Goal: Information Seeking & Learning: Learn about a topic

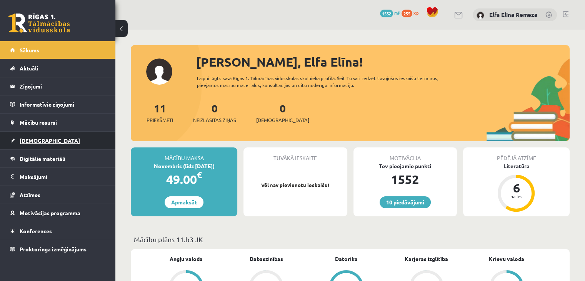
click at [44, 140] on link "[DEMOGRAPHIC_DATA]" at bounding box center [58, 141] width 96 height 18
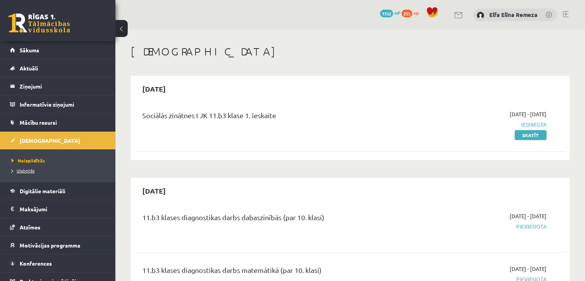
click at [32, 171] on span "Izlabotās" at bounding box center [23, 170] width 23 height 6
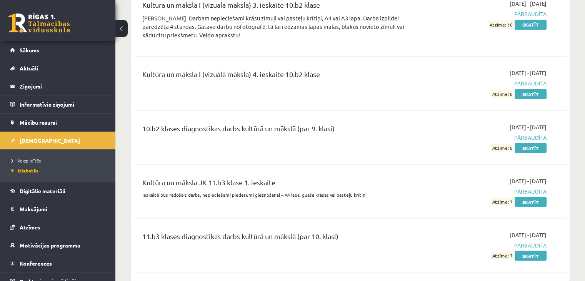
scroll to position [1461, 0]
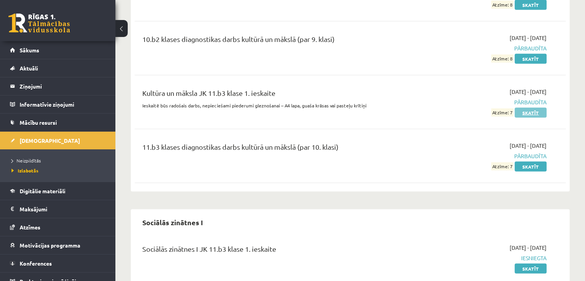
click at [297, 107] on link "Skatīt" at bounding box center [531, 112] width 32 height 10
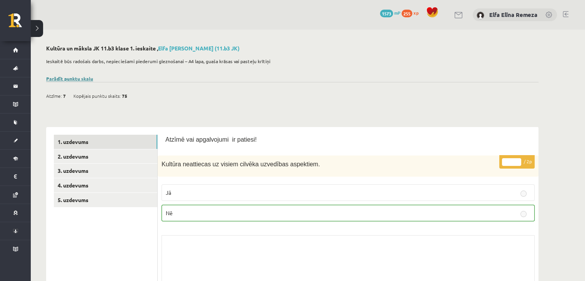
click at [72, 78] on link "Parādīt punktu skalu" at bounding box center [69, 78] width 47 height 6
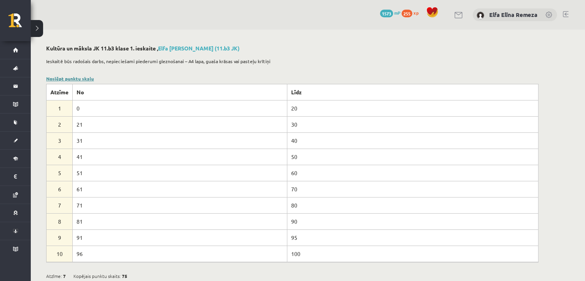
click at [83, 77] on link "Noslēpt punktu skalu" at bounding box center [70, 78] width 48 height 6
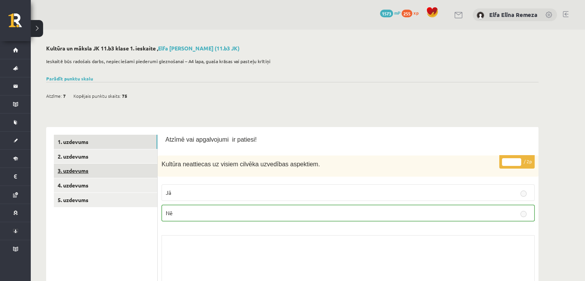
click at [118, 169] on link "3. uzdevums" at bounding box center [105, 170] width 103 height 14
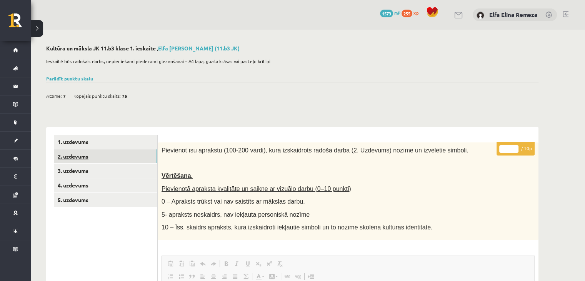
click at [109, 159] on link "2. uzdevums" at bounding box center [105, 156] width 103 height 14
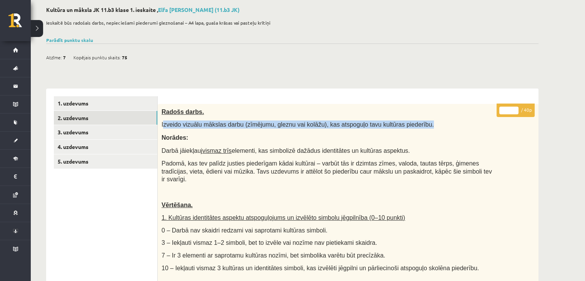
drag, startPoint x: 163, startPoint y: 124, endPoint x: 408, endPoint y: 119, distance: 244.6
click at [408, 119] on div "Radošs darbs. Izveido vizuālu mākslas darbu (zīmējumu, gleznu vai kolāžu), kas …" at bounding box center [348, 285] width 381 height 363
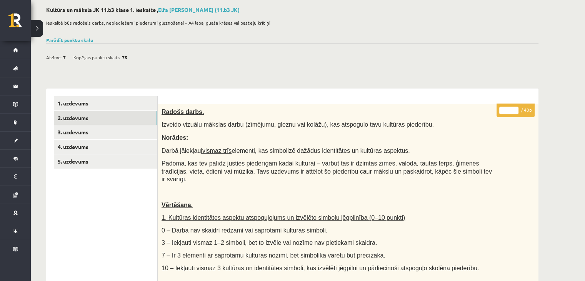
click at [192, 137] on p "Norādes:" at bounding box center [329, 137] width 335 height 8
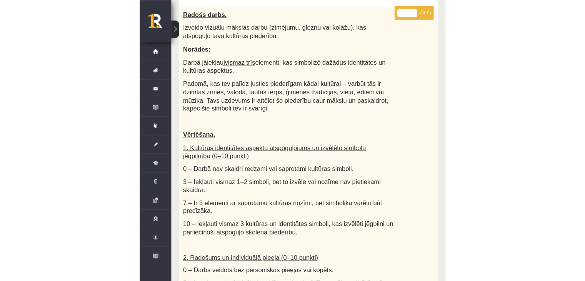
scroll to position [99, 0]
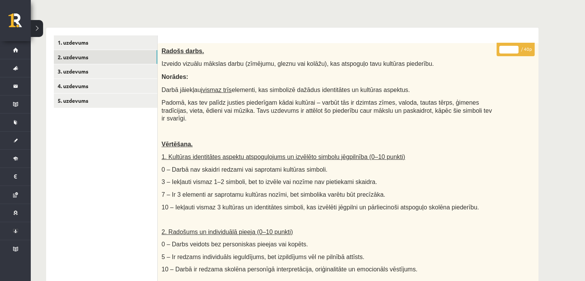
click at [38, 33] on button at bounding box center [37, 28] width 12 height 17
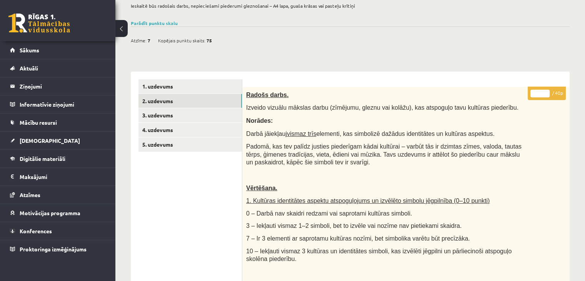
scroll to position [94, 0]
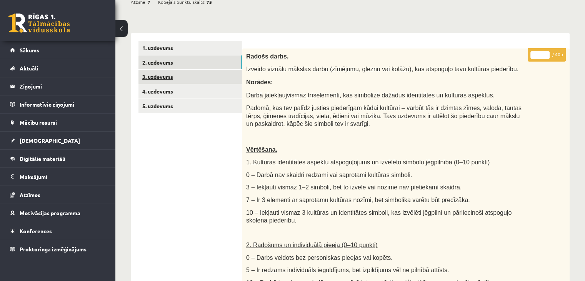
click at [181, 76] on link "3. uzdevums" at bounding box center [189, 77] width 103 height 14
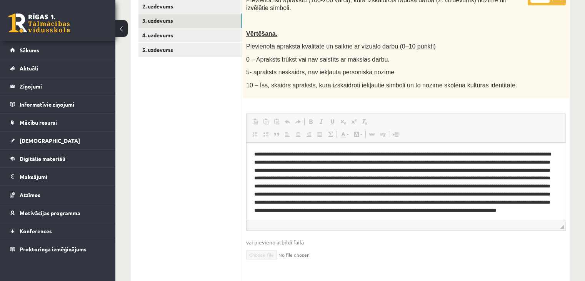
scroll to position [92, 0]
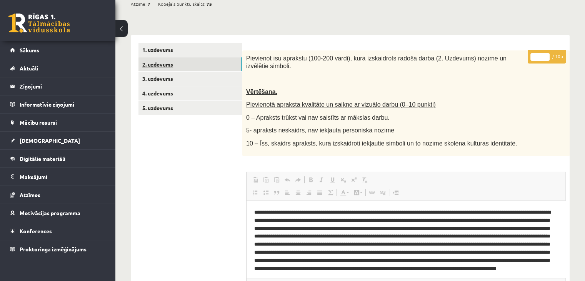
click at [176, 62] on link "2. uzdevums" at bounding box center [189, 64] width 103 height 14
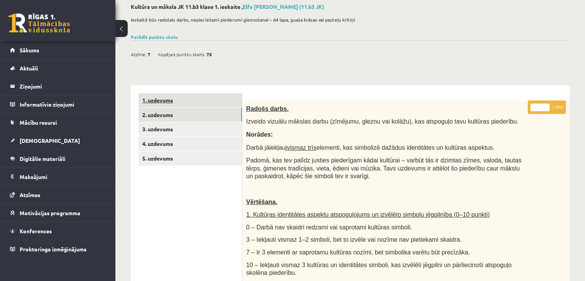
scroll to position [0, 0]
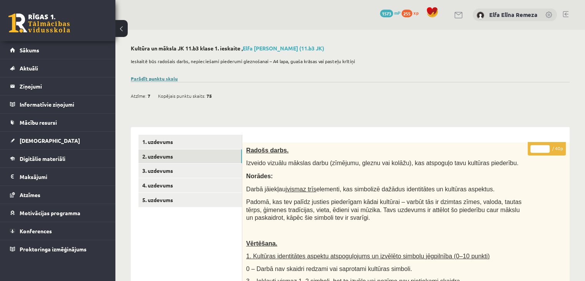
click at [166, 78] on link "Parādīt punktu skalu" at bounding box center [154, 78] width 47 height 6
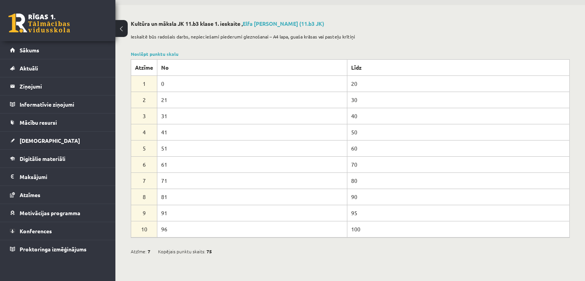
scroll to position [38, 0]
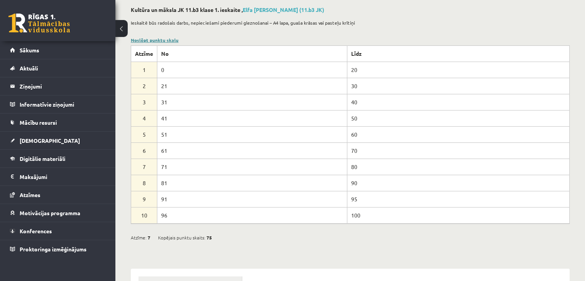
click at [166, 38] on link "Noslēpt punktu skalu" at bounding box center [155, 40] width 48 height 6
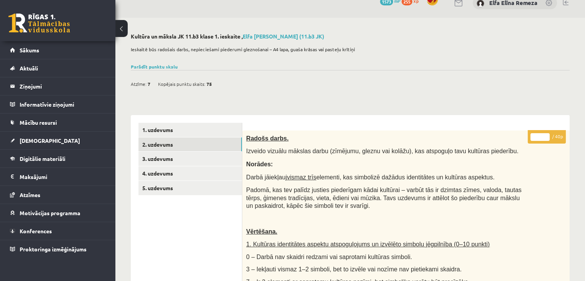
scroll to position [0, 0]
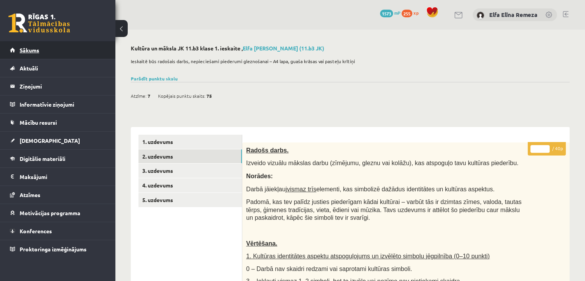
click at [61, 45] on link "Sākums" at bounding box center [58, 50] width 96 height 18
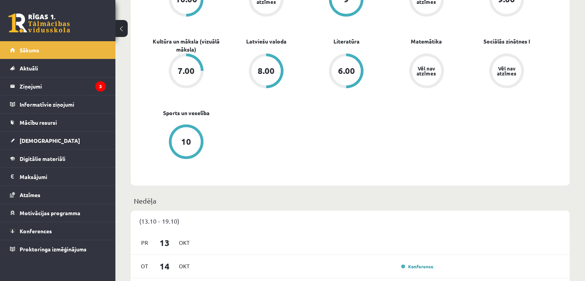
scroll to position [346, 0]
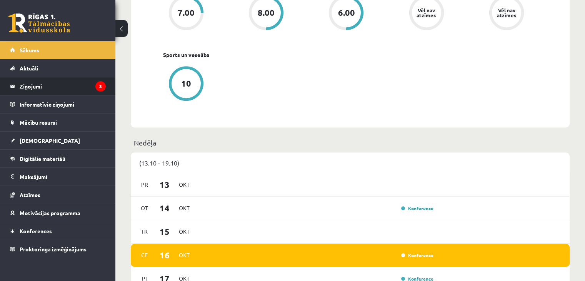
click at [77, 87] on legend "Ziņojumi 3" at bounding box center [63, 86] width 86 height 18
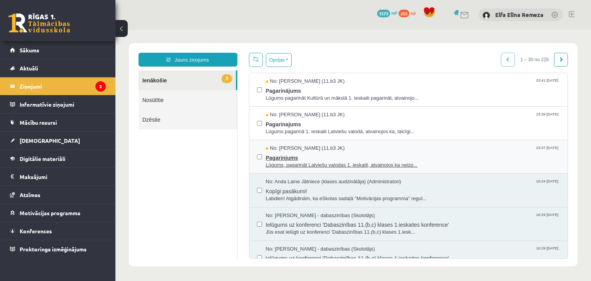
click at [271, 154] on span "Pagarinjums" at bounding box center [413, 157] width 294 height 10
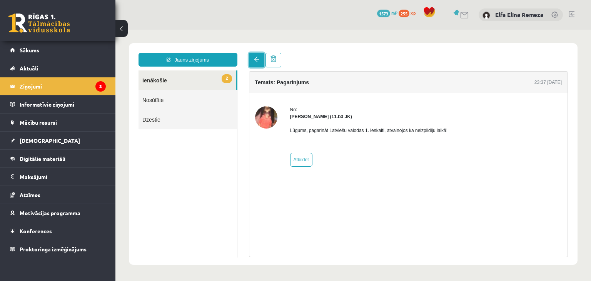
click at [254, 63] on link at bounding box center [256, 60] width 15 height 15
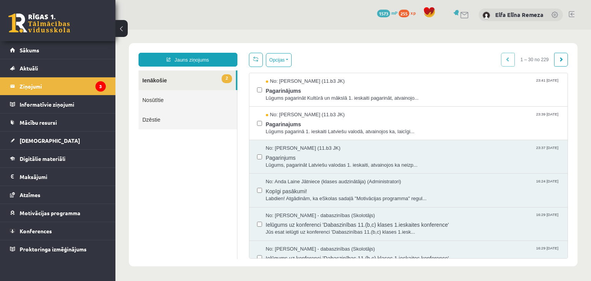
click at [255, 64] on link at bounding box center [256, 60] width 14 height 14
click at [285, 129] on span "Lūgums pagarinā 1. ieskaiti Latviešu valodā, atvainojos ka, laicīgi..." at bounding box center [413, 131] width 294 height 7
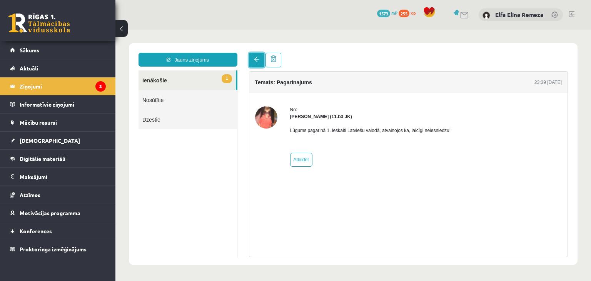
click at [257, 61] on span at bounding box center [256, 59] width 5 height 5
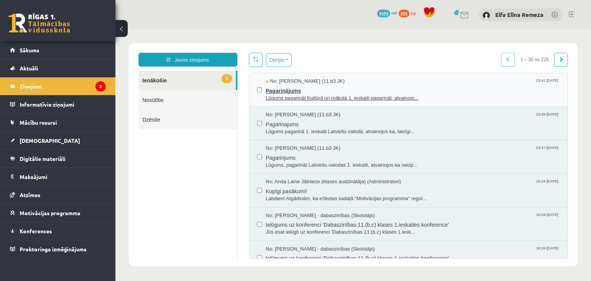
click at [284, 97] on span "Lūgums pagarināt Kultūrā un mākslā 1. ieskaiti pagarināt, atvainojo..." at bounding box center [413, 98] width 294 height 7
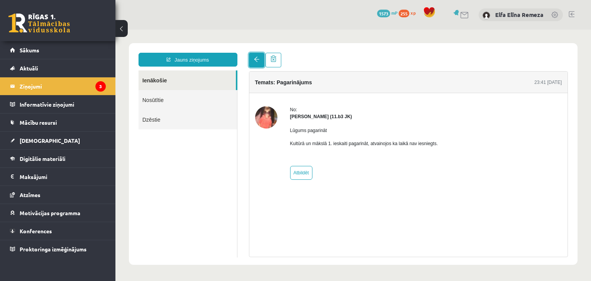
click at [257, 57] on span at bounding box center [256, 59] width 5 height 5
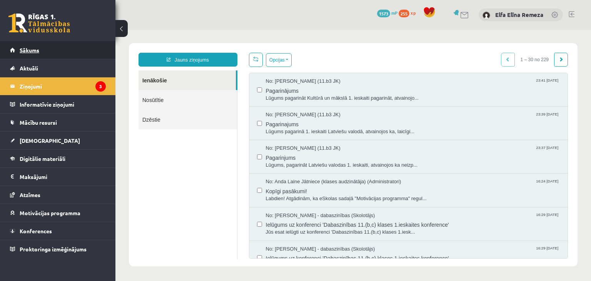
click at [68, 49] on link "Sākums" at bounding box center [58, 50] width 96 height 18
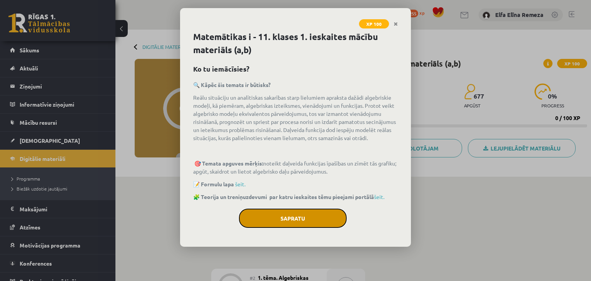
click at [285, 215] on button "Sapratu" at bounding box center [293, 217] width 108 height 19
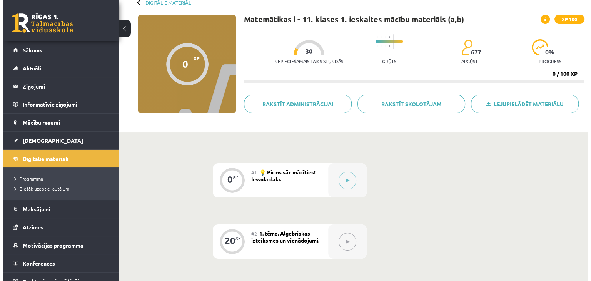
scroll to position [77, 0]
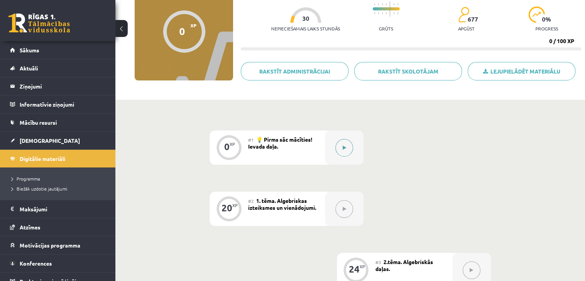
click at [348, 153] on button at bounding box center [344, 148] width 18 height 18
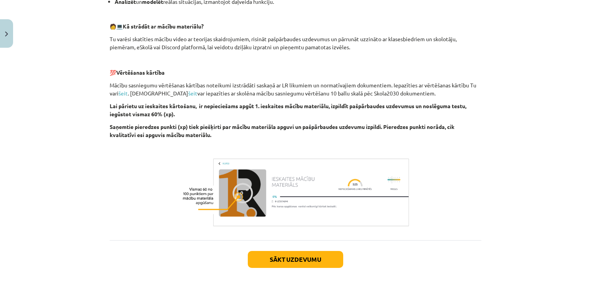
scroll to position [374, 0]
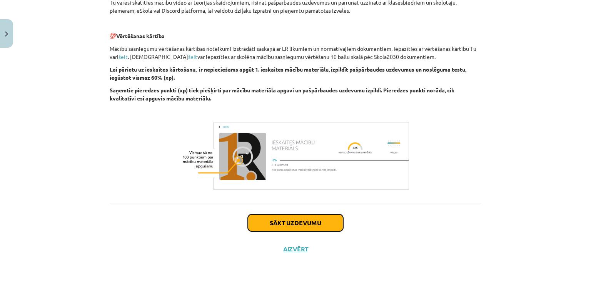
click at [322, 226] on button "Sākt uzdevumu" at bounding box center [295, 222] width 95 height 17
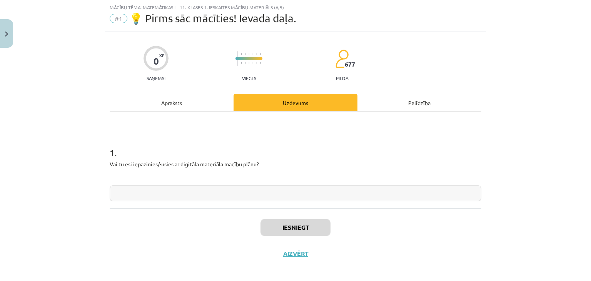
click at [200, 99] on div "Apraksts" at bounding box center [172, 102] width 124 height 17
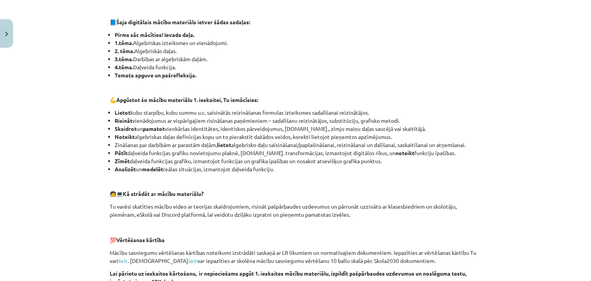
scroll to position [173, 0]
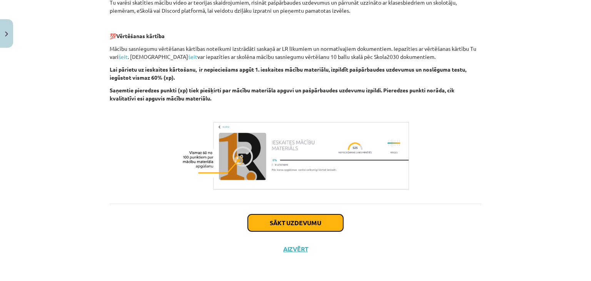
click at [271, 219] on button "Sākt uzdevumu" at bounding box center [295, 222] width 95 height 17
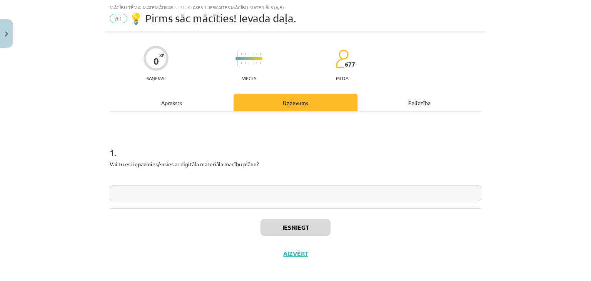
click at [251, 196] on input "text" at bounding box center [295, 193] width 371 height 16
type input "*"
type input "**********"
click at [300, 232] on button "Iesniegt" at bounding box center [295, 227] width 70 height 17
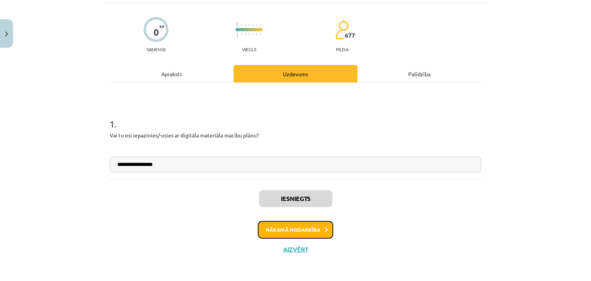
click at [283, 223] on button "Nākamā nodarbība" at bounding box center [295, 230] width 75 height 18
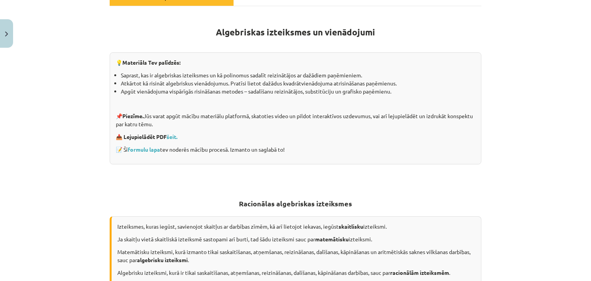
scroll to position [58, 0]
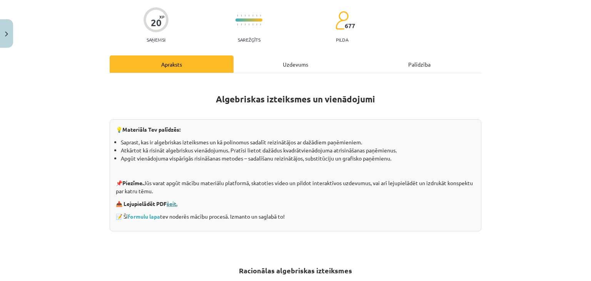
click at [172, 203] on link "šeit." at bounding box center [172, 203] width 11 height 7
click at [146, 217] on link "formulu lapa" at bounding box center [144, 216] width 32 height 7
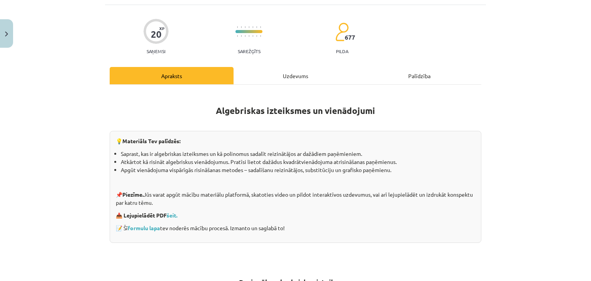
scroll to position [0, 0]
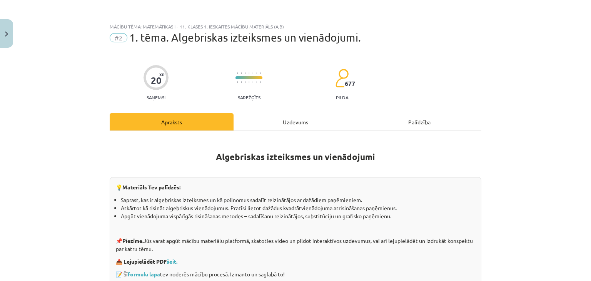
click at [283, 121] on div "Uzdevums" at bounding box center [295, 121] width 124 height 17
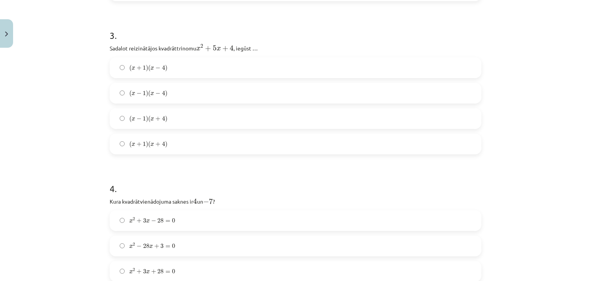
scroll to position [442, 0]
drag, startPoint x: 156, startPoint y: 47, endPoint x: 192, endPoint y: 50, distance: 36.3
click at [192, 50] on p "Sadalot reizinātājos kvadrāttrinomu x 2 + 5 x + 4 x 2 + 5 x + 4 , iegūst …" at bounding box center [295, 47] width 371 height 10
drag, startPoint x: 107, startPoint y: 47, endPoint x: 250, endPoint y: 47, distance: 143.4
click at [250, 47] on p "Sadalot reizinātājos kvadrāttrinomu x 2 + 5 x + 4 x 2 + 5 x + 4 , iegūst …" at bounding box center [295, 47] width 371 height 10
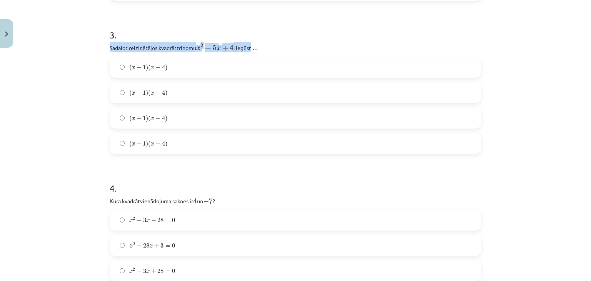
copy p "Sadalot reizinātājos kvadrāttrinomu x 2 + 5 x + 4 x 2 + 5 x + 4 , iegūst"
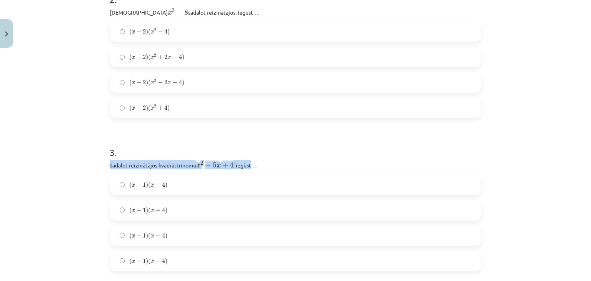
scroll to position [363, 0]
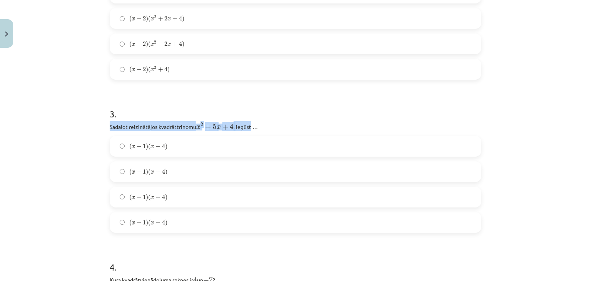
click at [211, 121] on p "Sadalot reizinātājos kvadrāttrinomu x 2 + 5 x + 4 x 2 + 5 x + 4 , iegūst …" at bounding box center [295, 126] width 371 height 10
drag, startPoint x: 195, startPoint y: 128, endPoint x: 233, endPoint y: 125, distance: 37.8
click at [233, 125] on span "x 2 + 5 x + 4" at bounding box center [214, 126] width 37 height 7
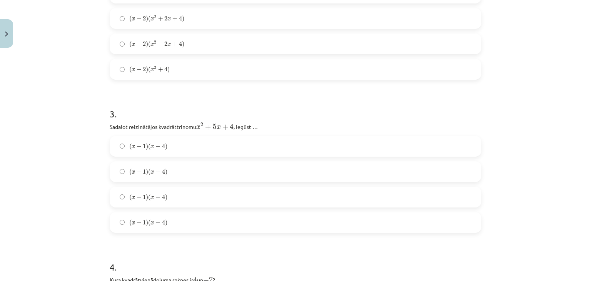
click at [178, 123] on p "Sadalot reizinātājos kvadrāttrinomu x 2 + 5 x + 4 x 2 + 5 x + 4 , iegūst …" at bounding box center [295, 126] width 371 height 10
drag, startPoint x: 206, startPoint y: 127, endPoint x: 233, endPoint y: 128, distance: 26.5
click at [233, 128] on p "Sadalot reizinātājos kvadrāttrinomu x 2 + 5 x + 4 x 2 + 5 x + 4 , iegūst …" at bounding box center [295, 126] width 371 height 10
drag, startPoint x: 210, startPoint y: 126, endPoint x: 203, endPoint y: 127, distance: 7.0
drag, startPoint x: 194, startPoint y: 125, endPoint x: 204, endPoint y: 123, distance: 10.6
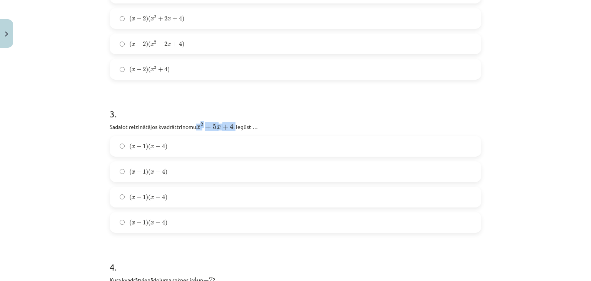
click at [205, 124] on span "+" at bounding box center [208, 126] width 6 height 5
drag, startPoint x: 198, startPoint y: 125, endPoint x: 194, endPoint y: 126, distance: 4.3
copy p "x 2 + 5 x + 4 x 2 + 5 x + 4"
click at [267, 109] on h1 "3 ." at bounding box center [295, 107] width 371 height 24
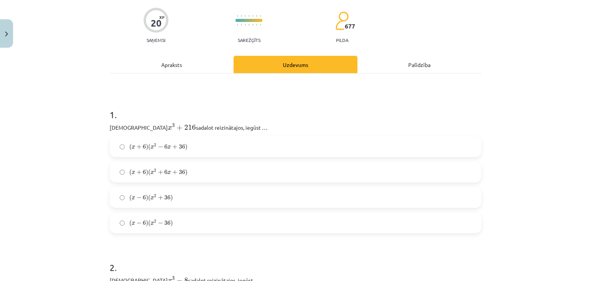
scroll to position [0, 0]
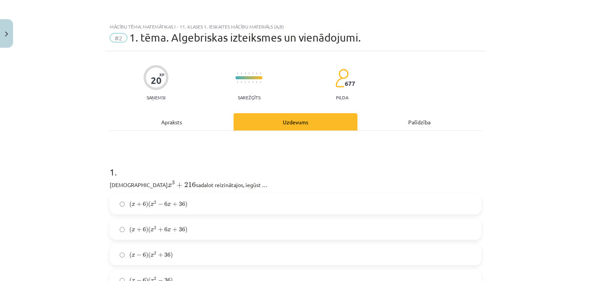
click at [218, 128] on div "Apraksts" at bounding box center [172, 121] width 124 height 17
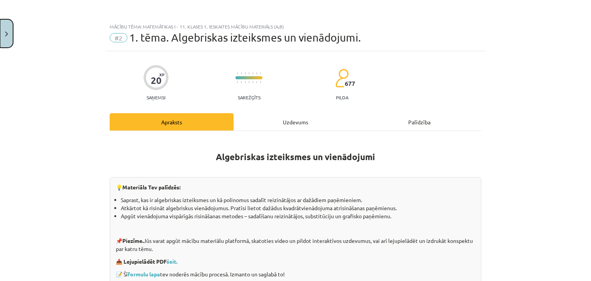
click at [9, 37] on button "Close" at bounding box center [6, 33] width 13 height 28
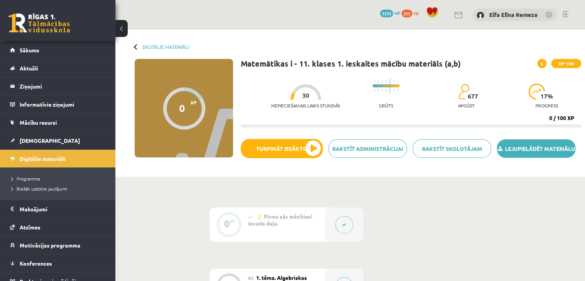
click at [529, 155] on link "Lejupielādēt materiālu" at bounding box center [536, 148] width 78 height 18
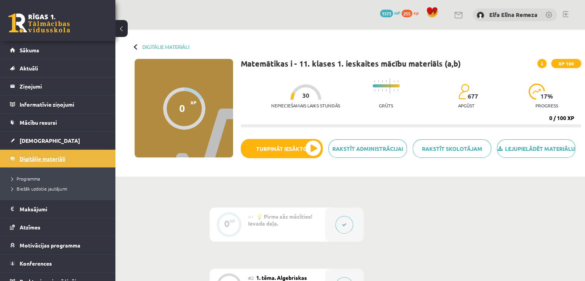
click at [67, 159] on link "Digitālie materiāli" at bounding box center [58, 159] width 96 height 18
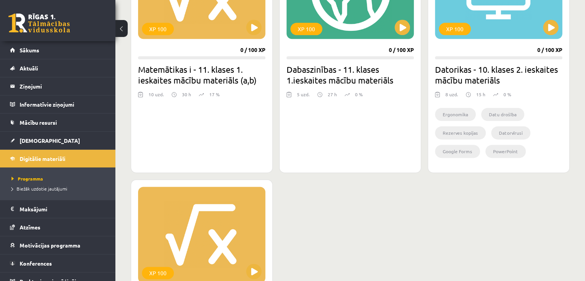
scroll to position [884, 0]
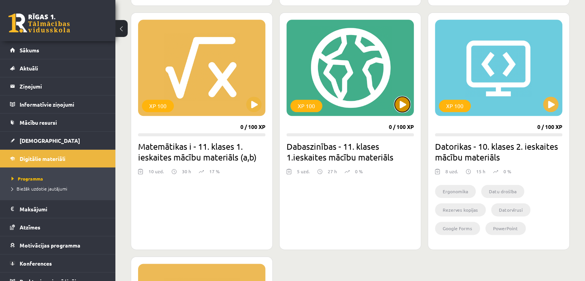
click at [403, 110] on button at bounding box center [402, 104] width 15 height 15
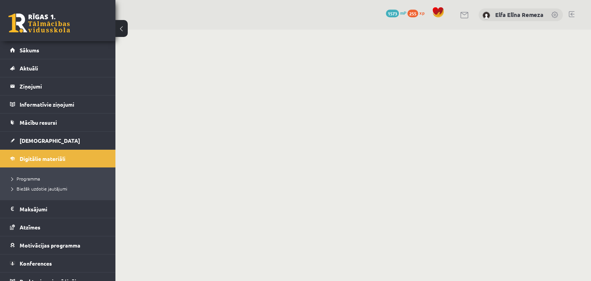
click at [122, 28] on button at bounding box center [121, 28] width 12 height 17
click at [122, 32] on button at bounding box center [121, 28] width 12 height 17
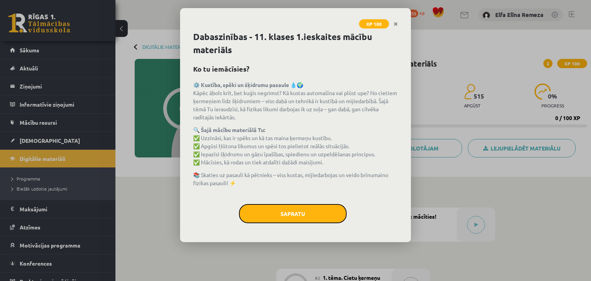
click at [314, 208] on button "Sapratu" at bounding box center [293, 213] width 108 height 19
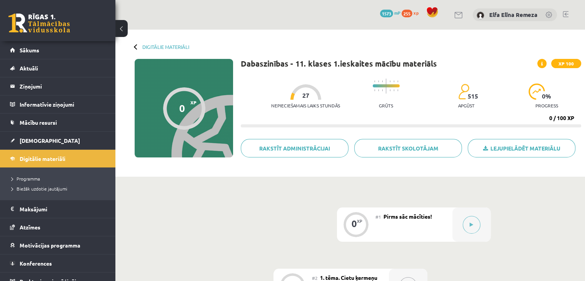
click at [125, 24] on button at bounding box center [121, 28] width 12 height 17
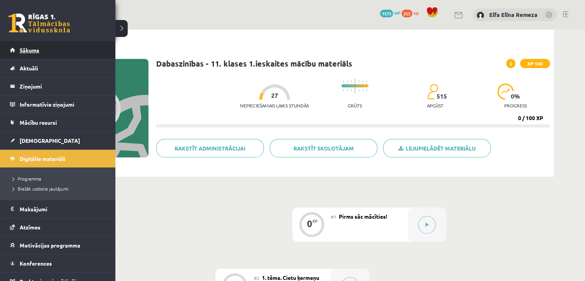
click at [13, 47] on link "Sākums" at bounding box center [58, 50] width 96 height 18
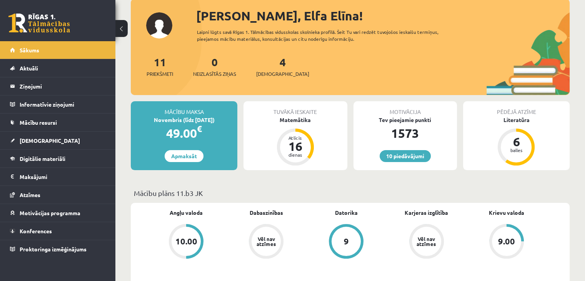
scroll to position [115, 0]
